Goal: Information Seeking & Learning: Learn about a topic

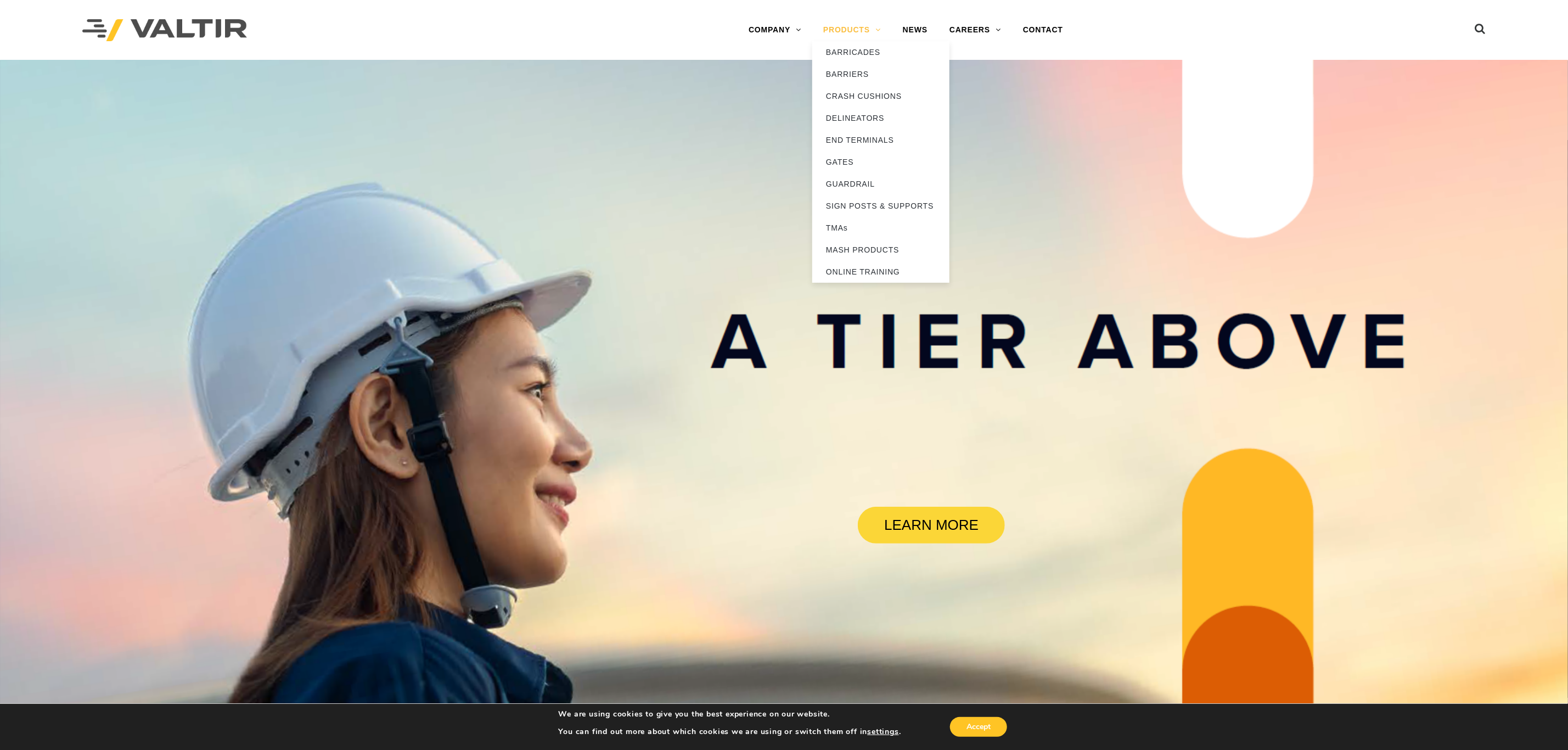
click at [856, 28] on link "PRODUCTS" at bounding box center [852, 30] width 80 height 22
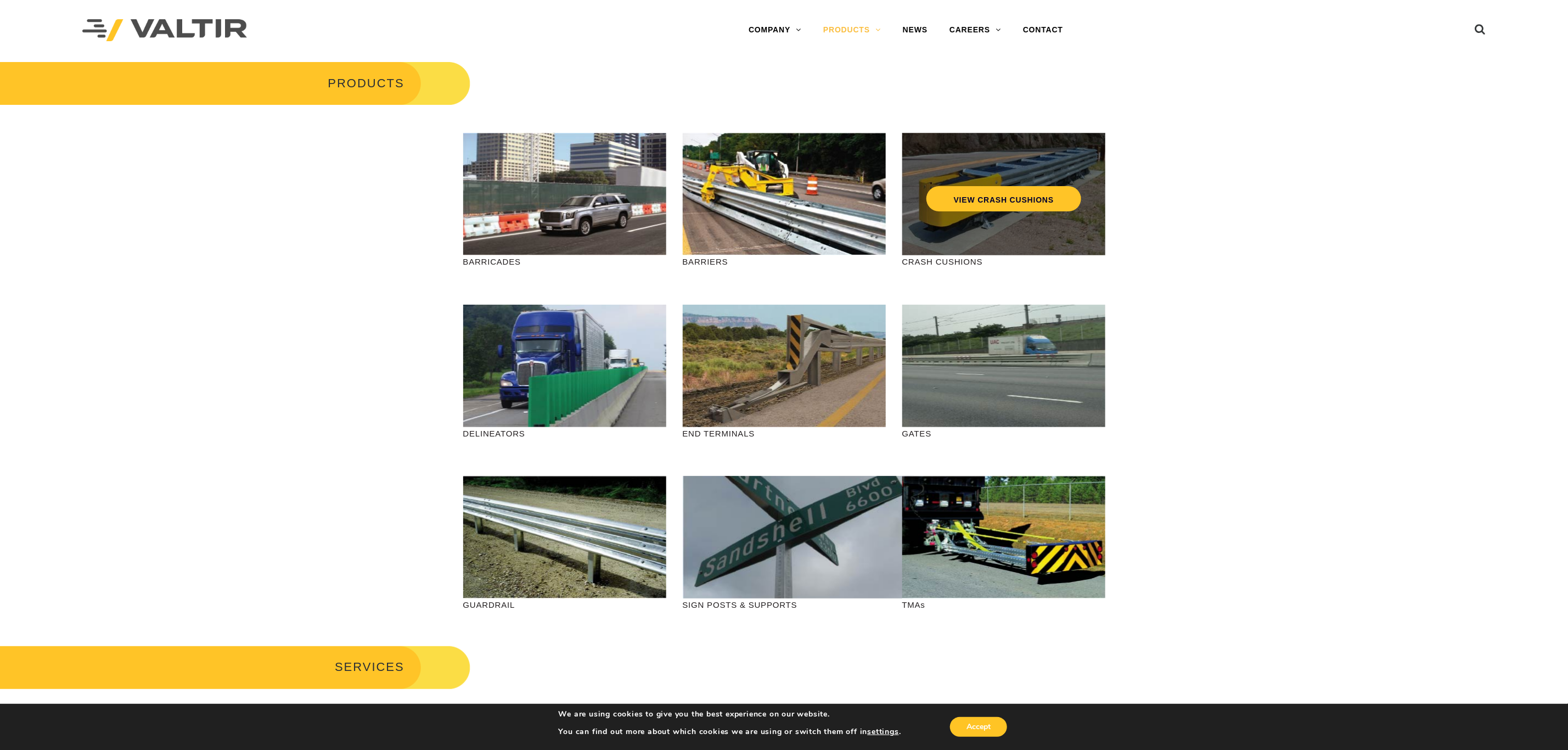
click at [947, 225] on div "VIEW CRASH CUSHIONS" at bounding box center [1004, 194] width 203 height 122
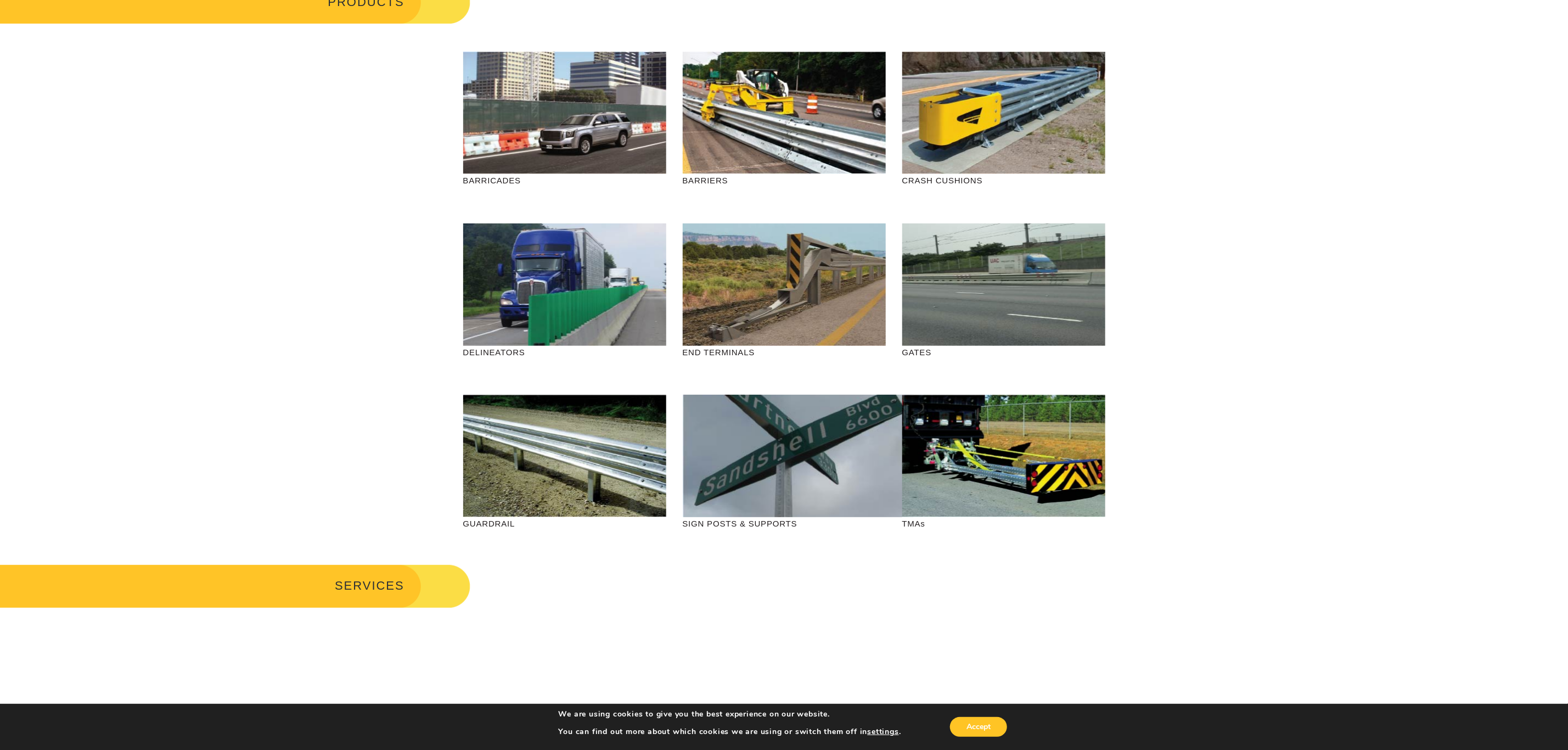
scroll to position [82, 0]
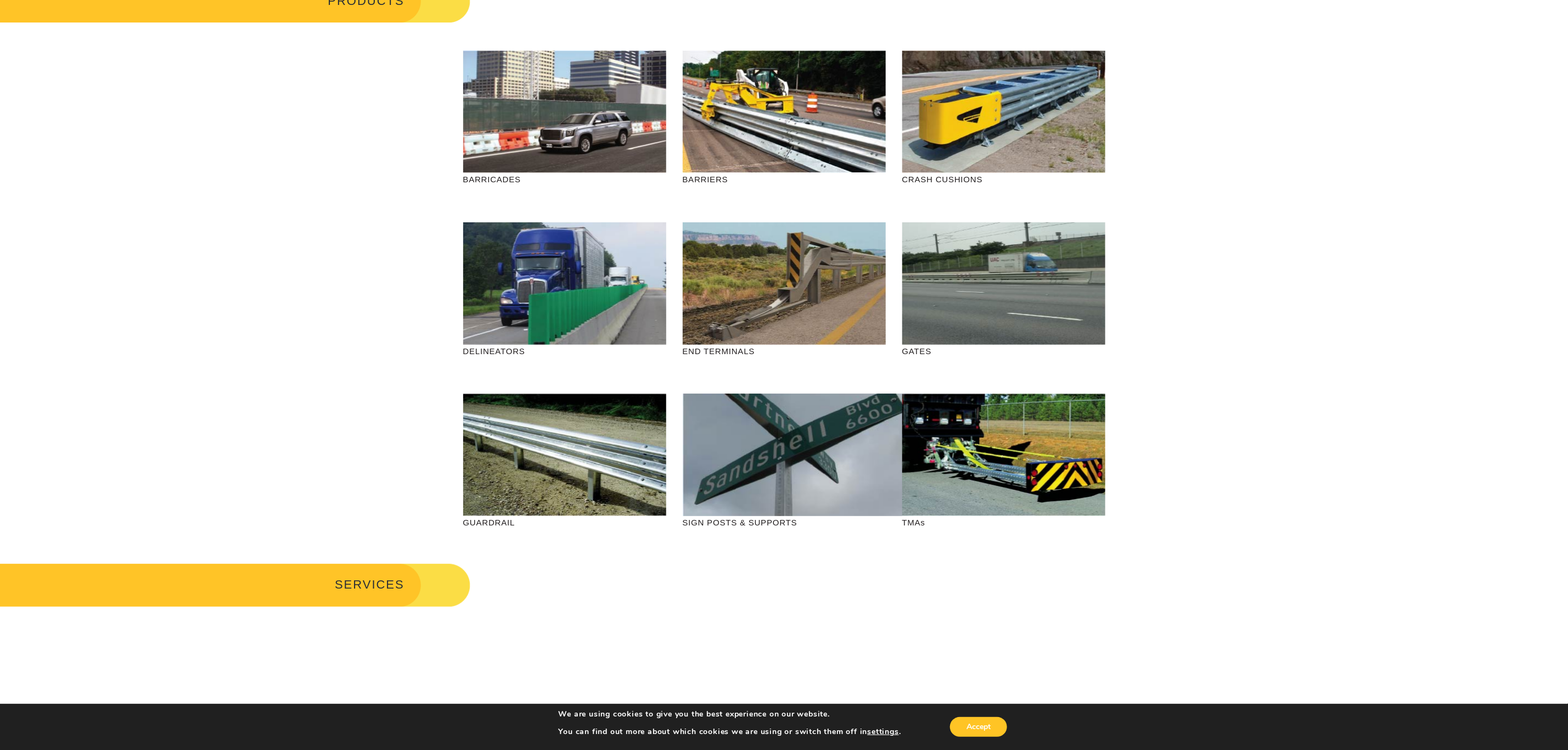
click at [935, 173] on p "CRASH CUSHIONS" at bounding box center [1004, 179] width 203 height 13
click at [940, 180] on p "CRASH CUSHIONS" at bounding box center [1004, 179] width 203 height 13
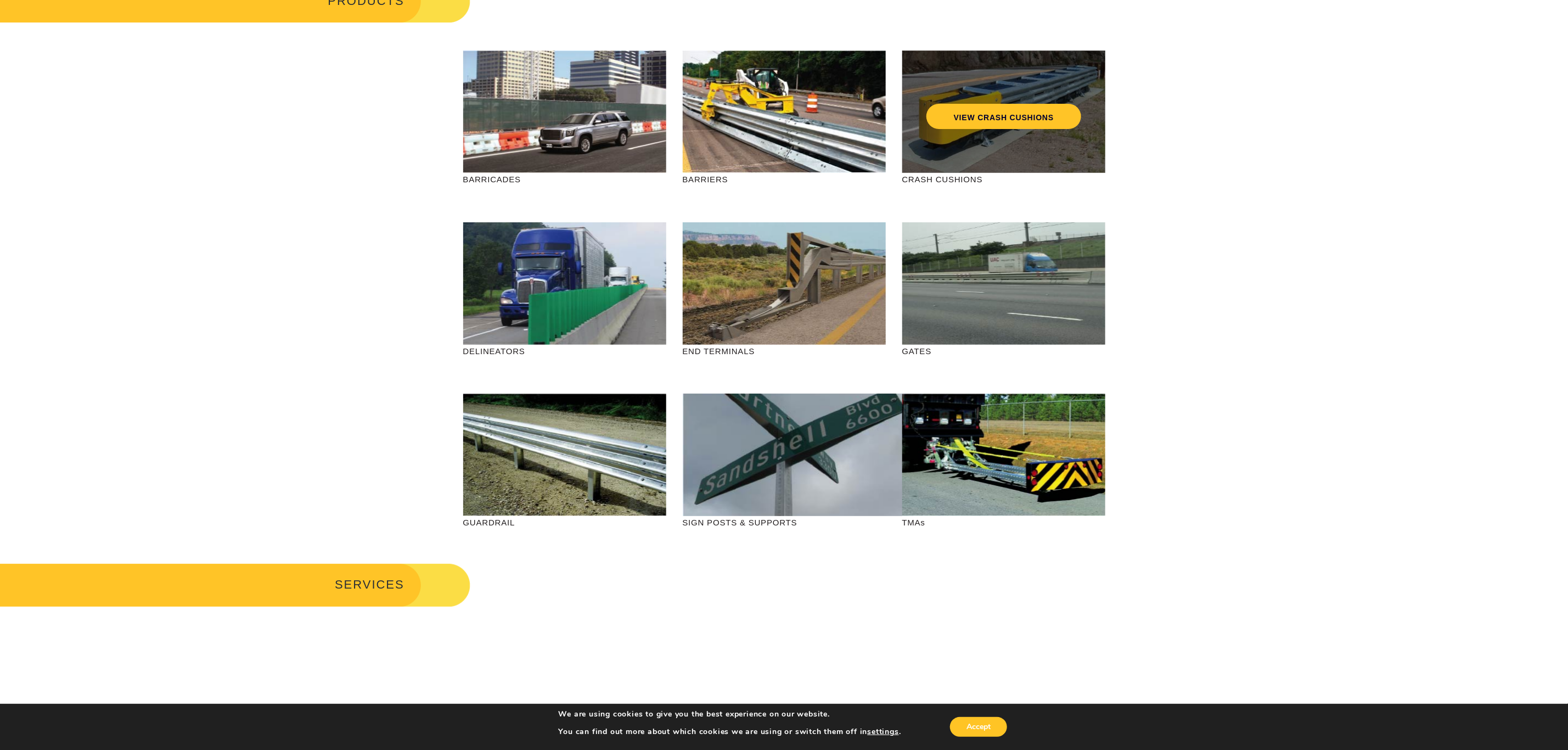
click at [956, 152] on div "VIEW CRASH CUSHIONS" at bounding box center [1004, 111] width 203 height 122
click at [968, 124] on link "VIEW CRASH CUSHIONS" at bounding box center [1003, 116] width 155 height 25
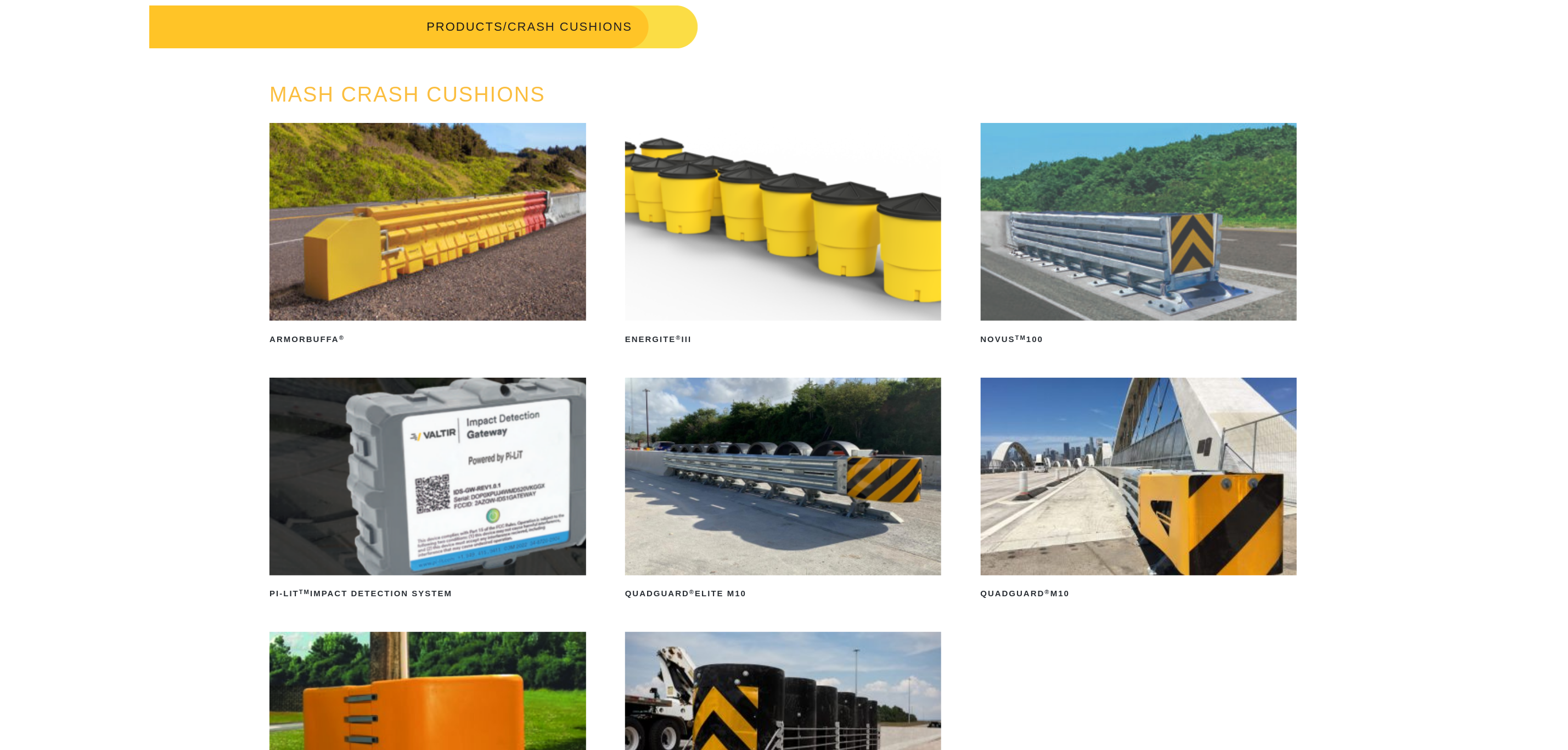
scroll to position [164, 0]
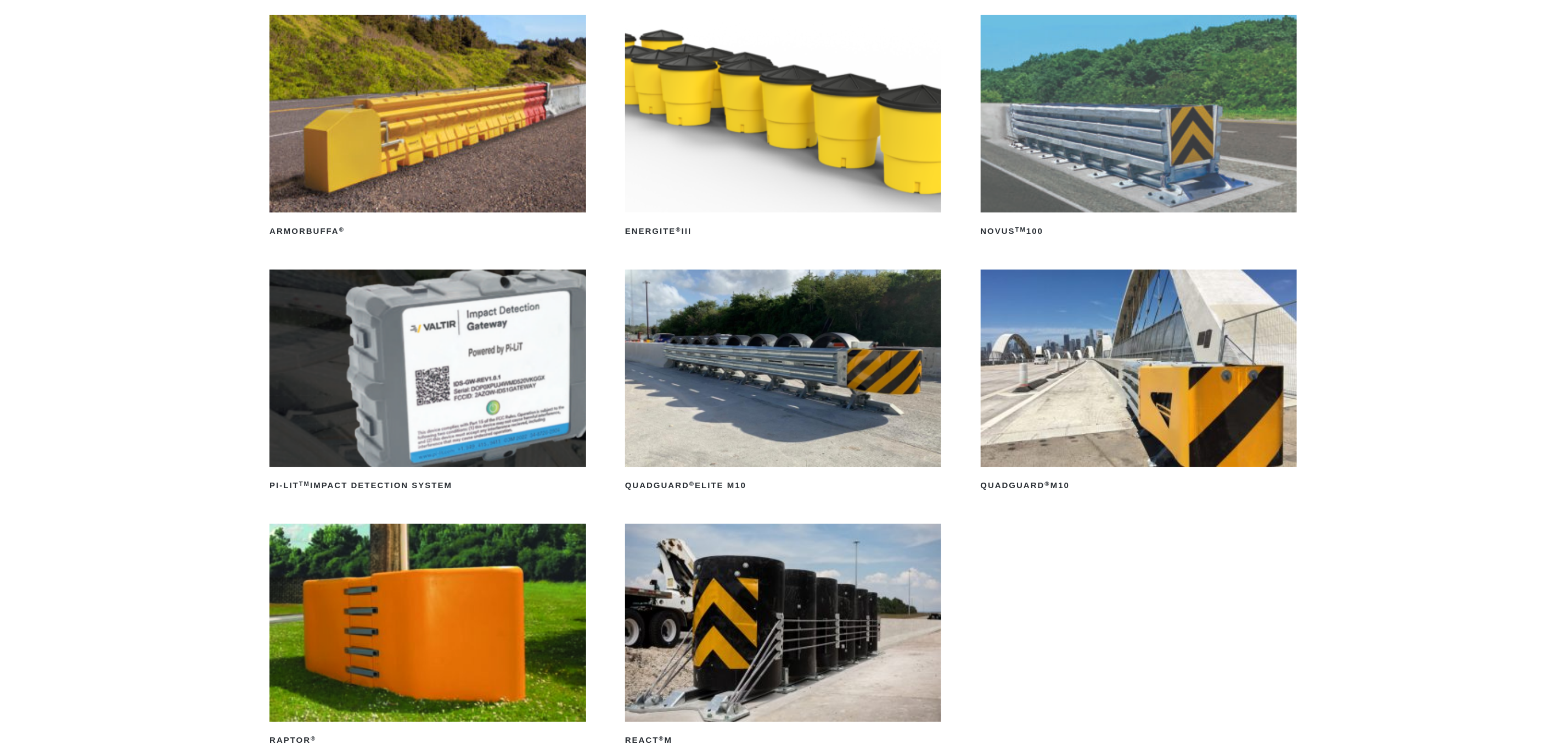
click at [836, 158] on img at bounding box center [783, 113] width 316 height 198
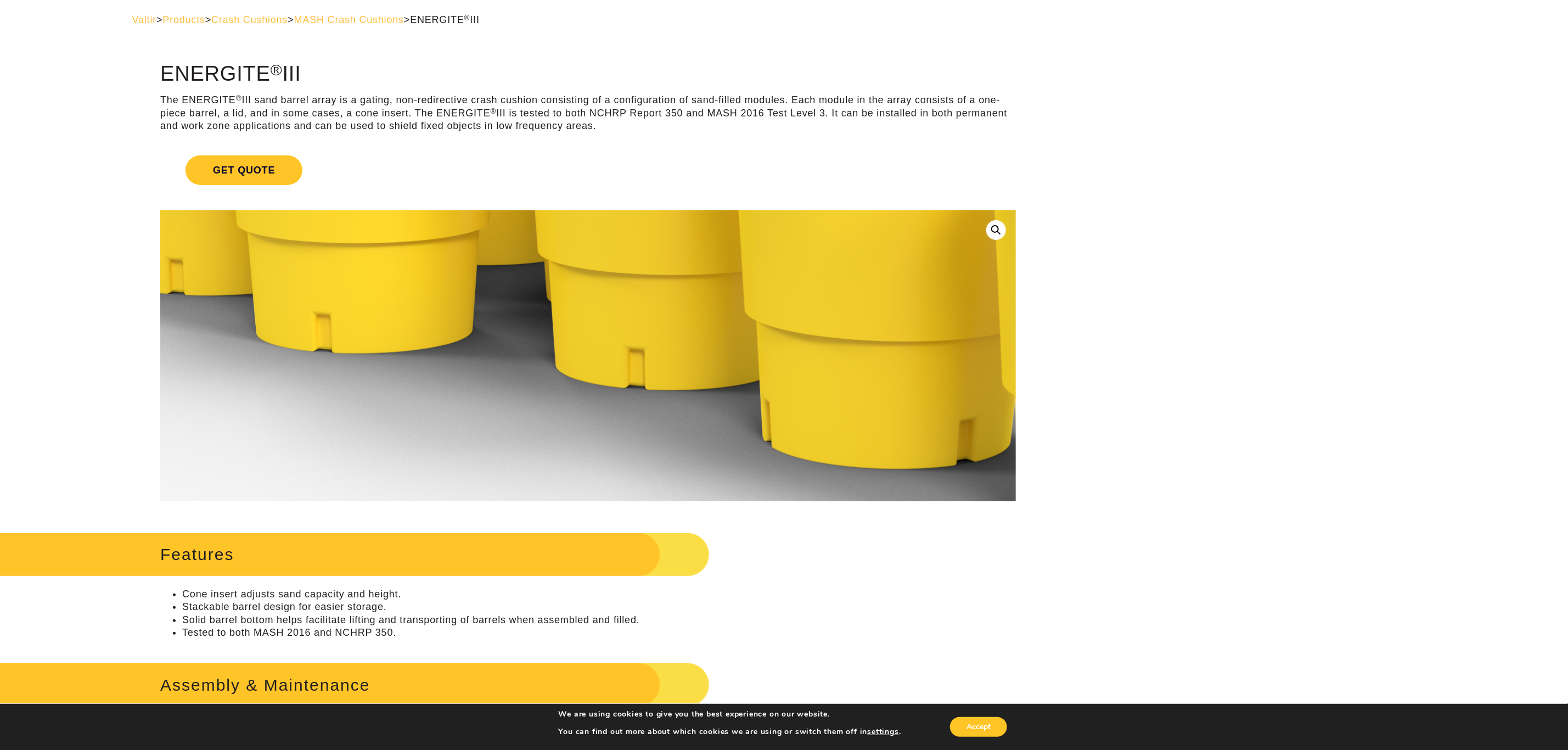
scroll to position [82, 0]
